Goal: Information Seeking & Learning: Learn about a topic

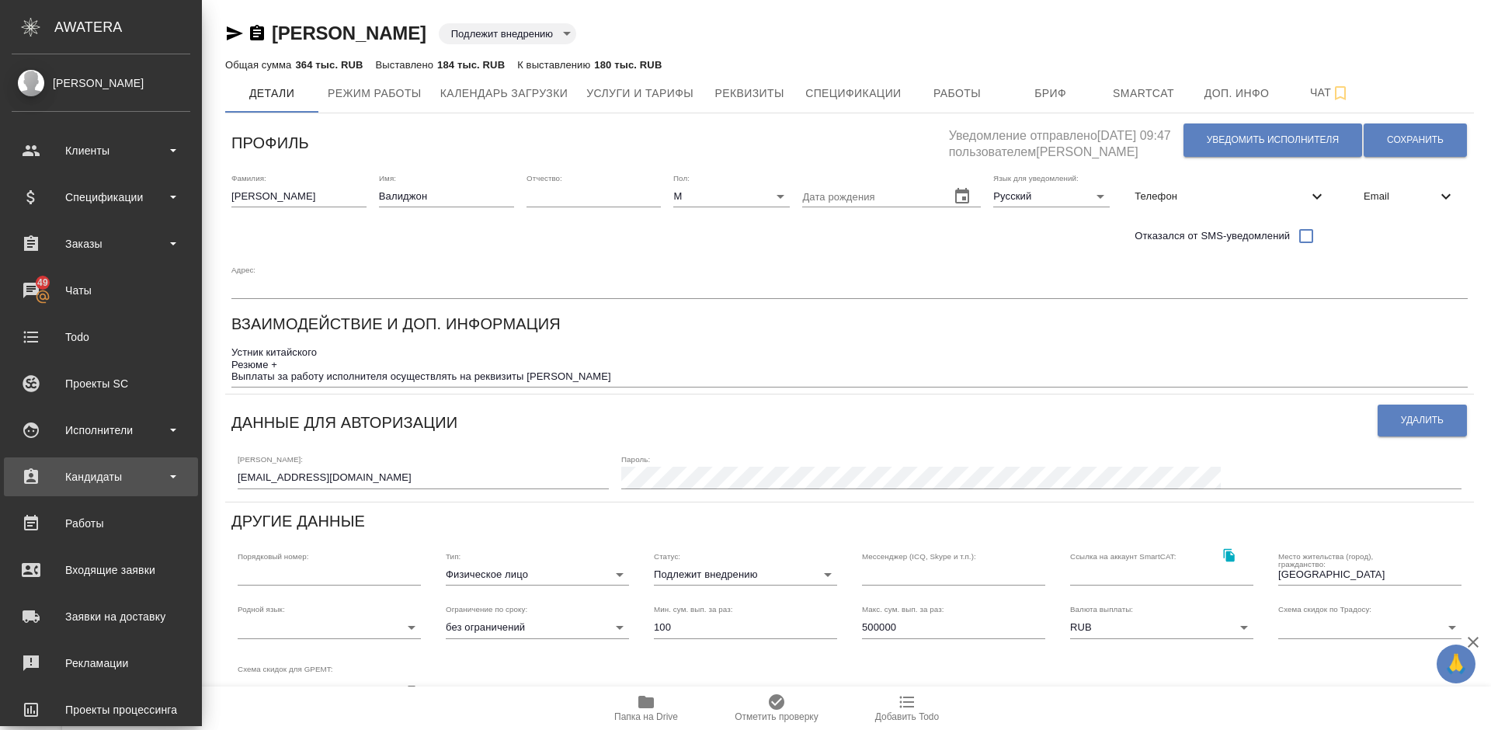
click at [133, 488] on div "Кандидаты" at bounding box center [101, 476] width 179 height 23
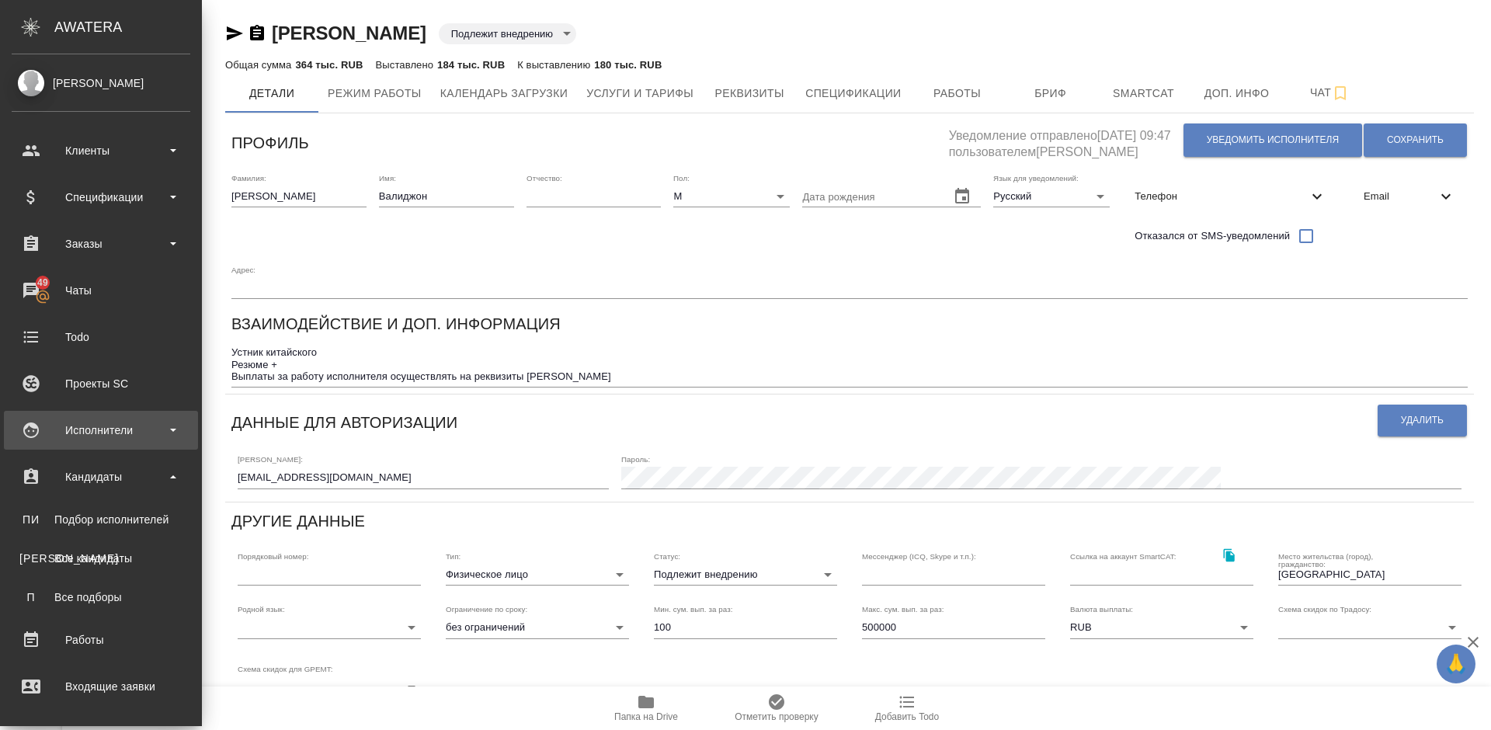
click at [129, 433] on div "Исполнители" at bounding box center [101, 430] width 179 height 23
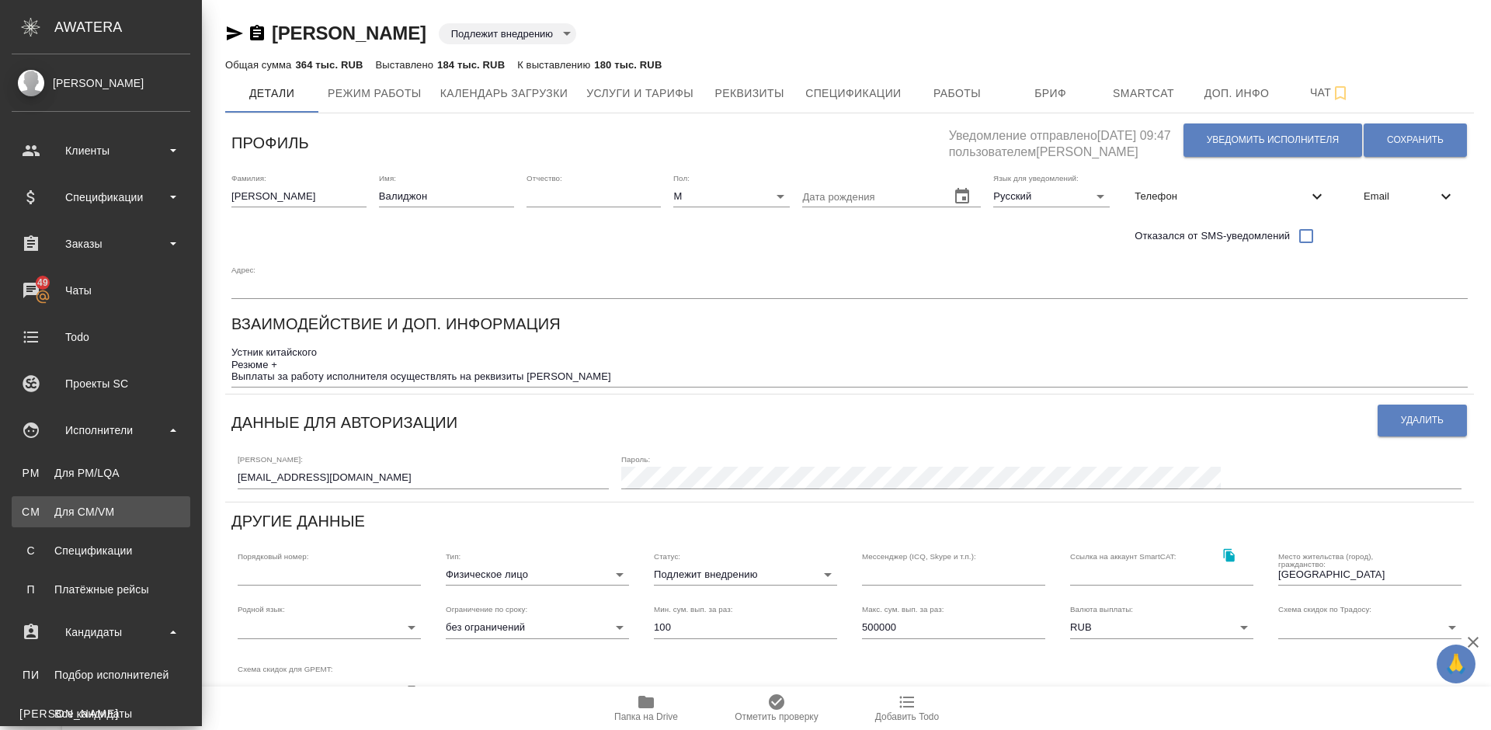
click at [139, 520] on link "CM Для CM/VM" at bounding box center [101, 511] width 179 height 31
click at [124, 461] on link "PM Для PM/[GEOGRAPHIC_DATA]" at bounding box center [101, 472] width 179 height 31
click at [119, 511] on div "Для CM/VM" at bounding box center [100, 512] width 163 height 16
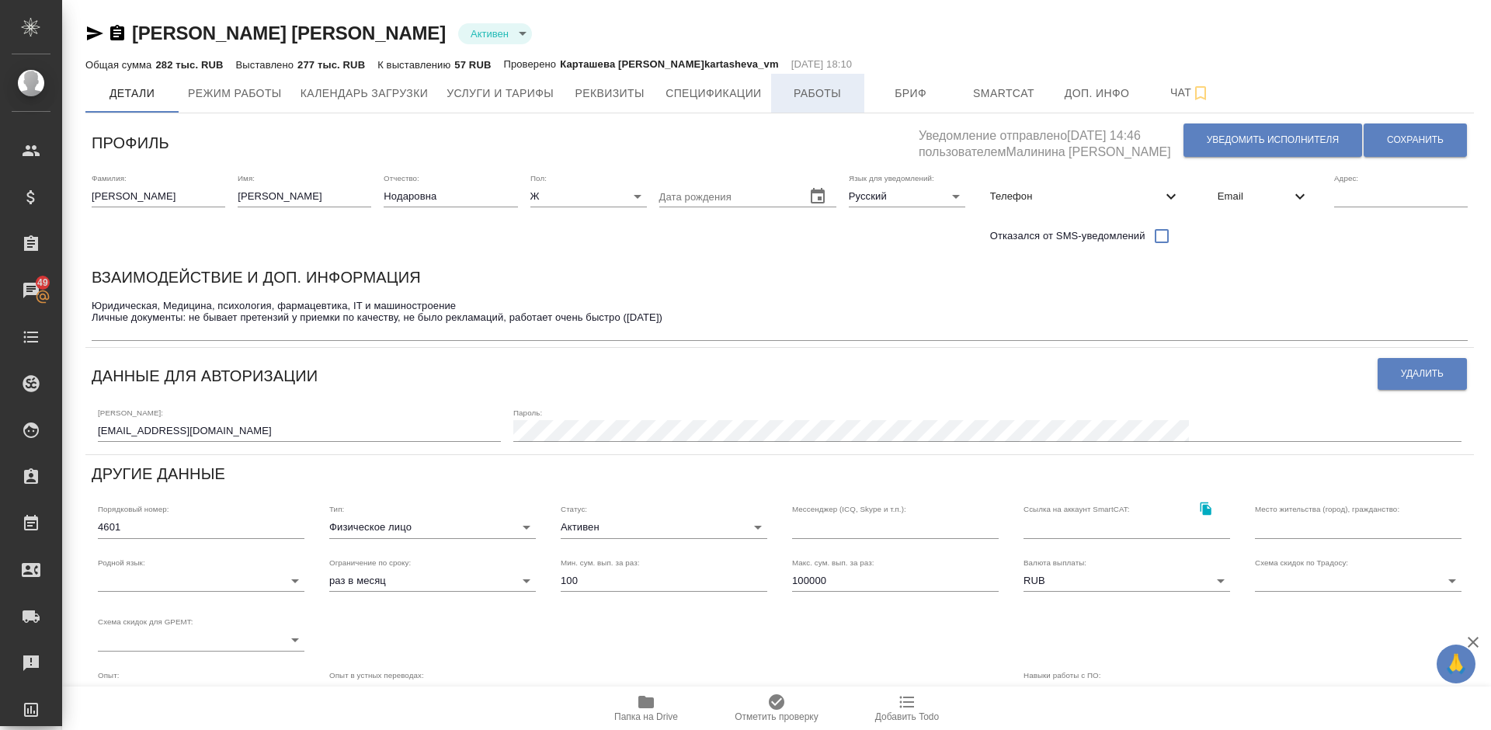
click at [801, 98] on span "Работы" at bounding box center [818, 93] width 75 height 19
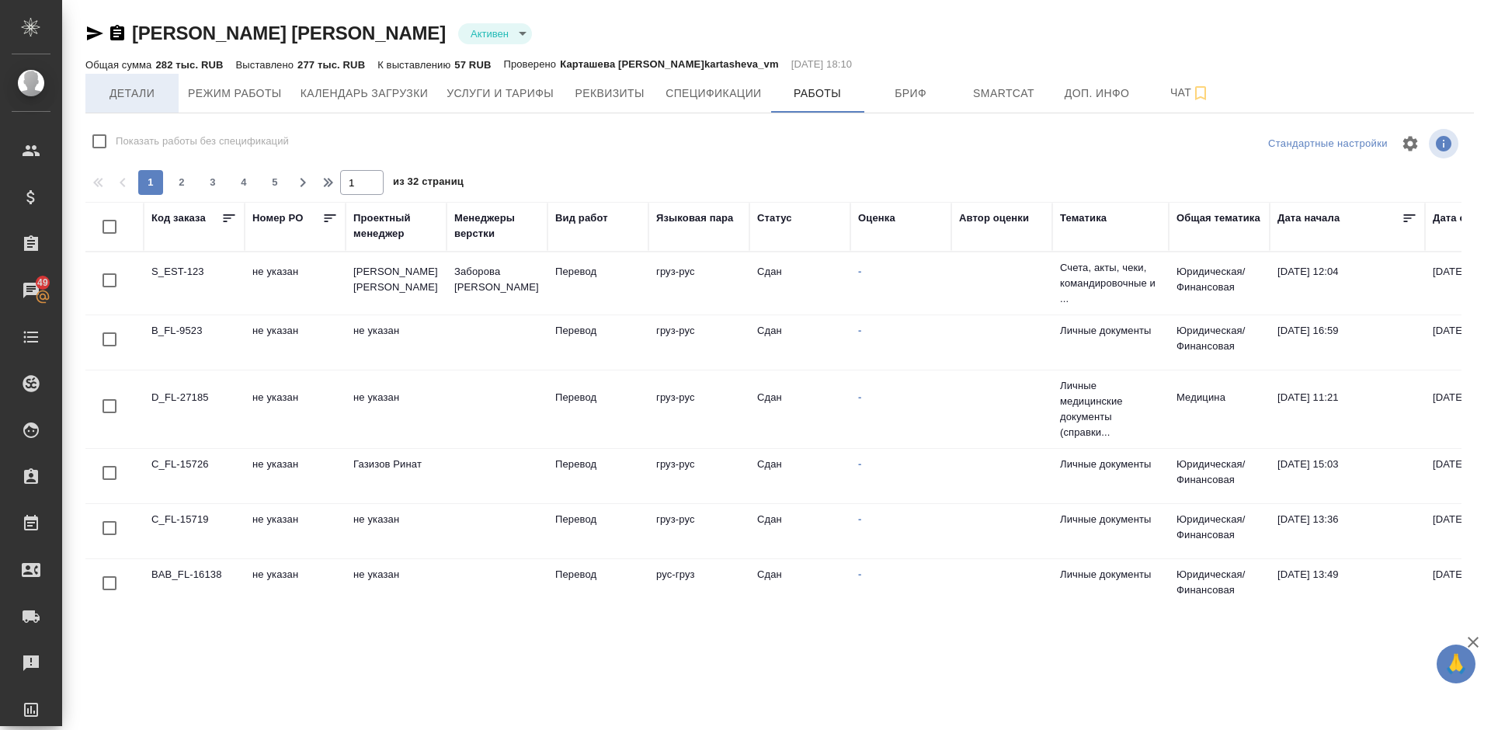
click at [120, 102] on span "Детали" at bounding box center [132, 93] width 75 height 19
